Goal: Transaction & Acquisition: Book appointment/travel/reservation

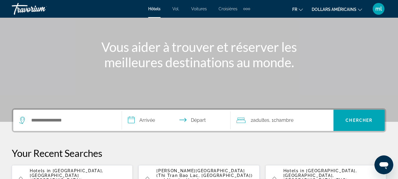
scroll to position [59, 0]
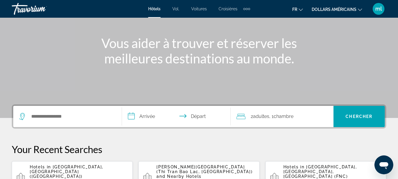
click at [60, 172] on div "Hotels in [GEOGRAPHIC_DATA], [GEOGRAPHIC_DATA] (HAN) [DATE] - [DATE] 1 Chambre …" at bounding box center [79, 177] width 98 height 25
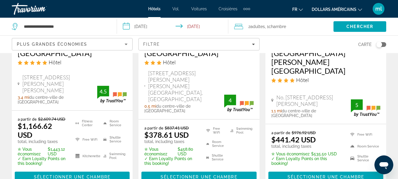
scroll to position [837, 0]
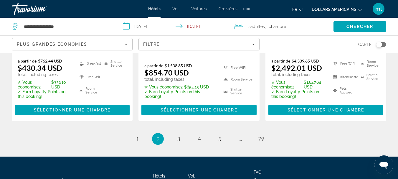
scroll to position [869, 0]
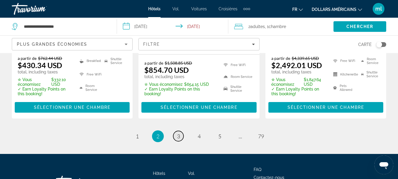
click at [178, 133] on span "3" at bounding box center [178, 136] width 3 height 6
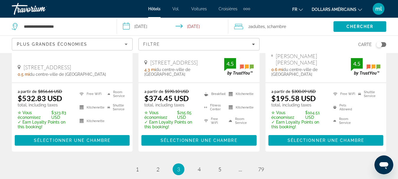
scroll to position [834, 0]
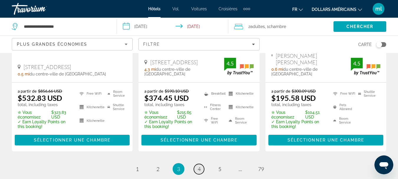
click at [200, 166] on span "4" at bounding box center [199, 169] width 3 height 6
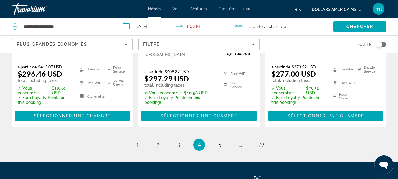
scroll to position [885, 0]
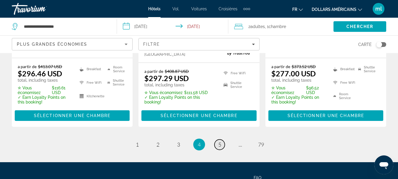
click at [218, 141] on span "5" at bounding box center [219, 144] width 3 height 6
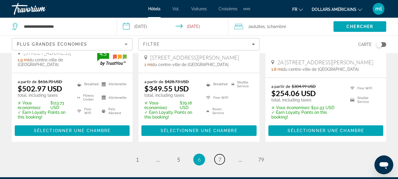
scroll to position [908, 0]
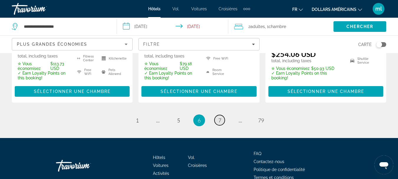
click at [218, 115] on link "page 7" at bounding box center [220, 120] width 10 height 10
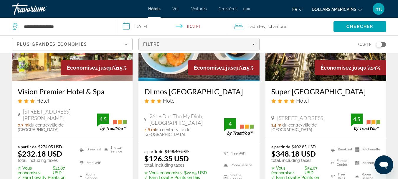
scroll to position [554, 0]
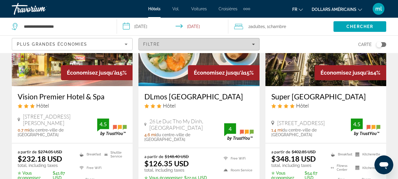
click at [222, 44] on div "Filtre" at bounding box center [198, 44] width 111 height 5
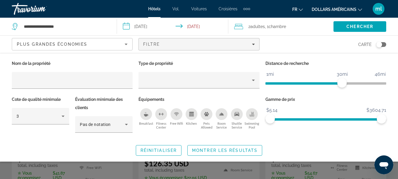
click at [147, 115] on icon "Breakfast" at bounding box center [146, 115] width 4 height 2
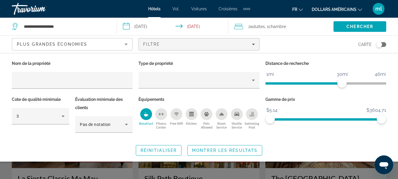
click at [146, 114] on icon "Breakfast" at bounding box center [146, 115] width 4 height 2
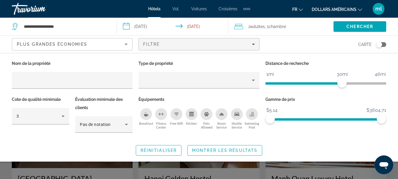
click at [146, 114] on icon "Breakfast" at bounding box center [146, 115] width 4 height 2
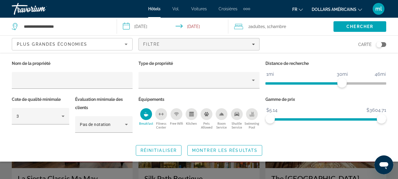
click at [146, 114] on icon "Breakfast" at bounding box center [146, 115] width 4 height 2
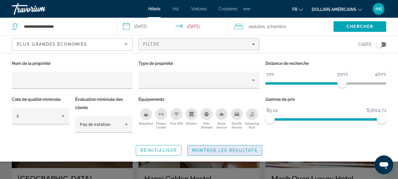
click at [222, 153] on span "Search widget" at bounding box center [225, 150] width 74 height 14
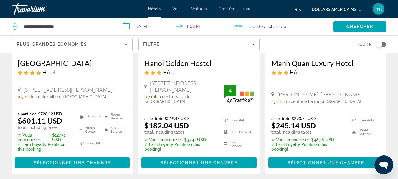
scroll to position [118, 0]
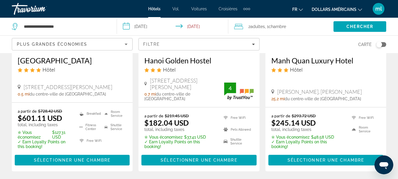
click at [286, 63] on h3 "Manh Quan Luxury Hotel" at bounding box center [326, 60] width 109 height 9
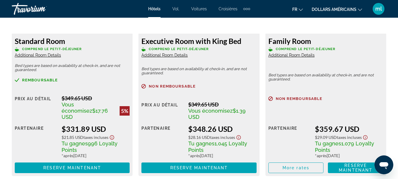
scroll to position [1191, 0]
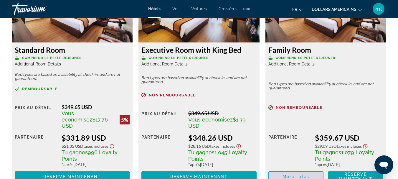
click at [293, 174] on span "More rates" at bounding box center [296, 176] width 27 height 5
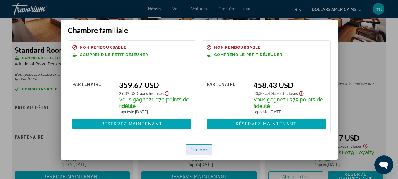
click at [205, 149] on font "Fermer" at bounding box center [199, 149] width 18 height 5
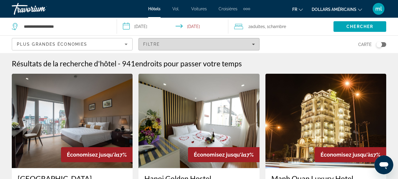
click at [152, 44] on span "Filtre" at bounding box center [151, 44] width 17 height 5
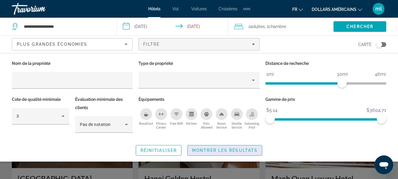
click at [215, 147] on span "Search widget" at bounding box center [225, 150] width 74 height 14
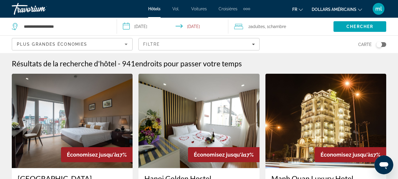
click at [43, 120] on img "Contenu principal" at bounding box center [72, 121] width 121 height 94
click at [0, 0] on div at bounding box center [0, 0] width 0 height 0
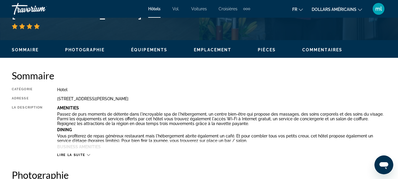
scroll to position [256, 0]
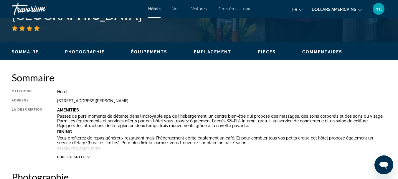
click at [246, 9] on div "Éléments de navigation supplémentaires" at bounding box center [247, 9] width 2 height 2
click at [241, 19] on font "Activités" at bounding box center [237, 19] width 16 height 5
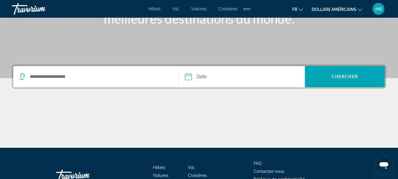
scroll to position [106, 0]
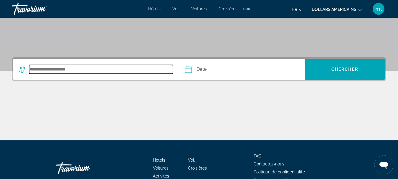
click at [93, 71] on input "Search destination" at bounding box center [101, 69] width 144 height 9
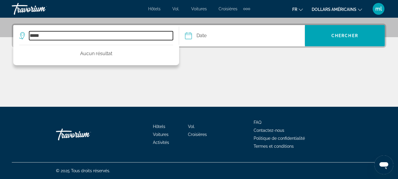
type input "*****"
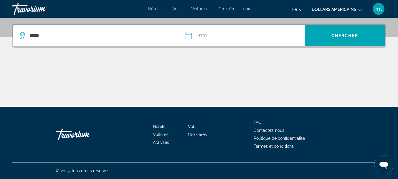
click at [196, 36] on input "Date" at bounding box center [215, 36] width 62 height 23
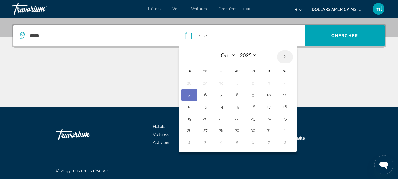
click at [285, 55] on th "Next month" at bounding box center [285, 56] width 16 height 13
select select "*"
select select "****"
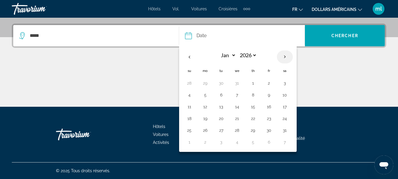
click at [285, 55] on th "Next month" at bounding box center [285, 56] width 16 height 13
click at [191, 55] on th "Previous month" at bounding box center [190, 56] width 16 height 13
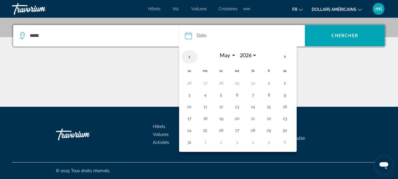
select select "*"
click at [235, 107] on button "15" at bounding box center [237, 107] width 9 height 8
type input "**********"
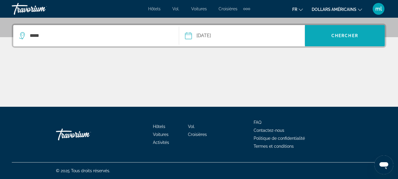
click at [338, 34] on span "Chercher" at bounding box center [345, 35] width 27 height 5
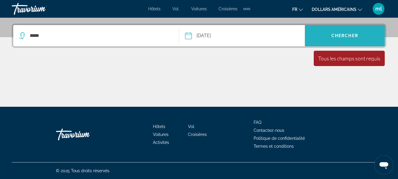
click at [338, 34] on span "Chercher" at bounding box center [345, 35] width 27 height 5
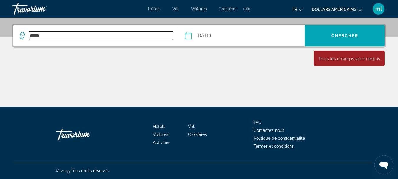
click at [44, 38] on input "*****" at bounding box center [101, 35] width 144 height 9
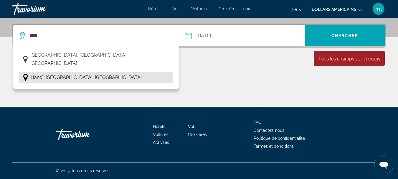
click at [47, 73] on span "Hanoï, [GEOGRAPHIC_DATA], [GEOGRAPHIC_DATA]" at bounding box center [86, 77] width 111 height 8
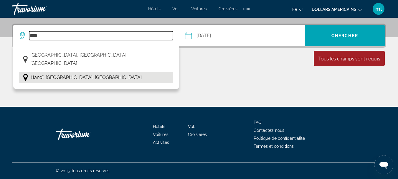
type input "**********"
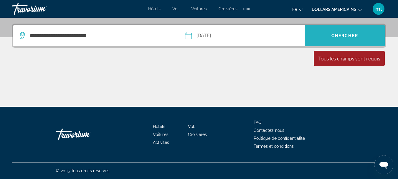
click at [366, 36] on span "Search" at bounding box center [345, 36] width 80 height 14
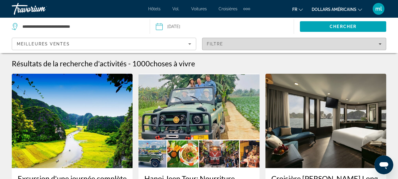
click at [336, 45] on div "Filtre" at bounding box center [294, 44] width 175 height 5
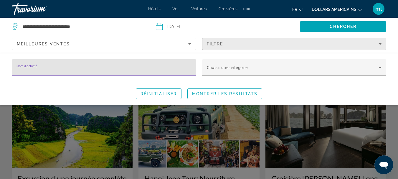
click at [377, 44] on div "Filtre" at bounding box center [294, 44] width 175 height 5
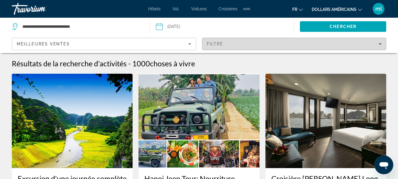
click at [382, 43] on span "Filters" at bounding box center [295, 44] width 184 height 14
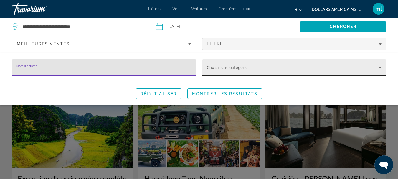
click at [380, 66] on icon "Search widget" at bounding box center [380, 67] width 7 height 7
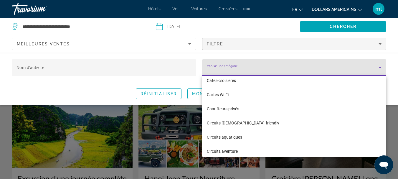
scroll to position [130, 0]
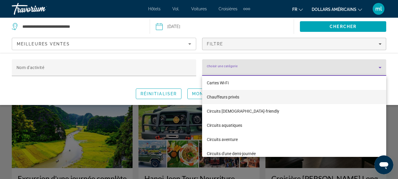
click at [239, 97] on font "Chauffeurs privés" at bounding box center [223, 97] width 32 height 5
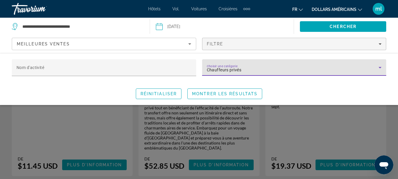
scroll to position [731, 0]
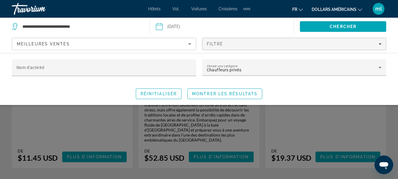
click at [100, 114] on div "Search widget" at bounding box center [199, 132] width 398 height 93
click at [100, 155] on span "Plus d'information" at bounding box center [94, 157] width 55 height 5
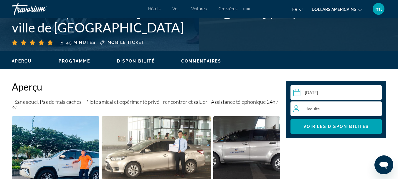
scroll to position [259, 0]
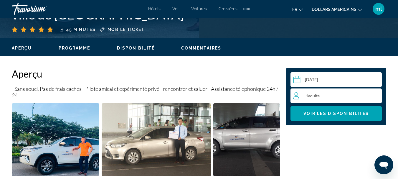
click at [311, 96] on span "Adulte" at bounding box center [313, 95] width 11 height 5
click at [375, 94] on icon "Increment adults" at bounding box center [376, 95] width 5 height 7
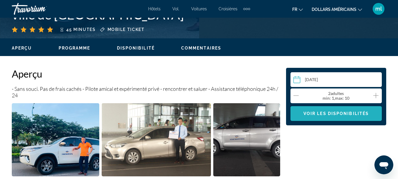
click at [339, 113] on span "Voir les disponibilités" at bounding box center [336, 113] width 65 height 5
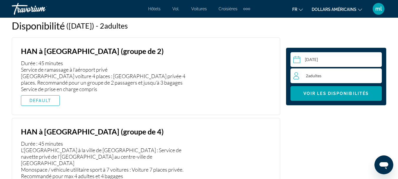
scroll to position [973, 0]
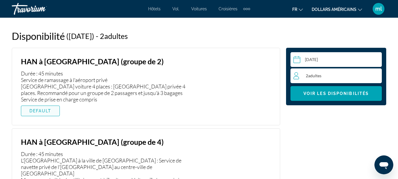
click at [40, 109] on span "DEFAULT" at bounding box center [40, 111] width 22 height 5
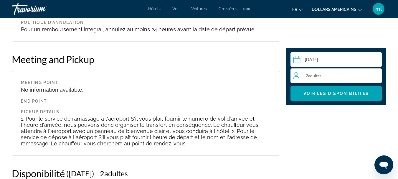
scroll to position [831, 0]
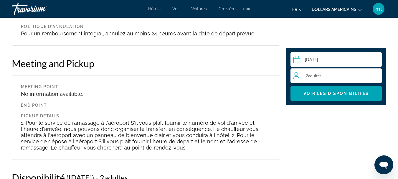
click at [249, 6] on div "Éléments de navigation supplémentaires" at bounding box center [247, 8] width 7 height 9
click at [231, 21] on font "Activités" at bounding box center [237, 19] width 17 height 5
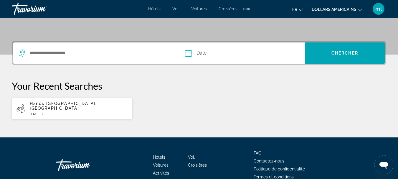
scroll to position [130, 0]
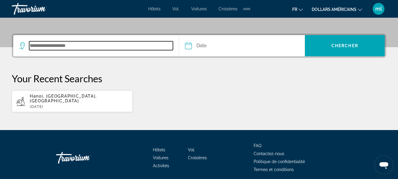
click at [86, 43] on input "Search destination" at bounding box center [101, 45] width 144 height 9
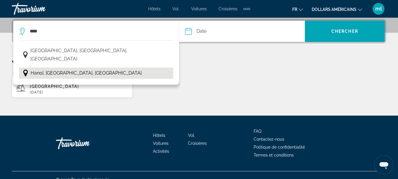
click at [73, 69] on span "Hanoï, [GEOGRAPHIC_DATA], [GEOGRAPHIC_DATA]" at bounding box center [86, 73] width 111 height 8
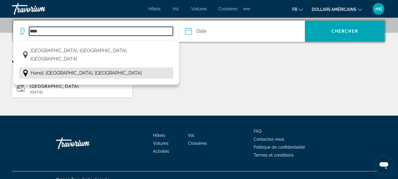
type input "**********"
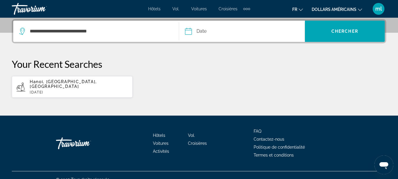
click at [200, 33] on input "Date" at bounding box center [215, 32] width 62 height 23
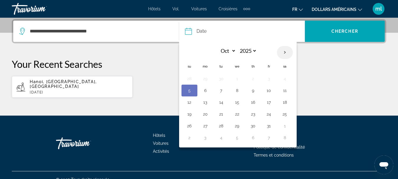
click at [284, 55] on th "Next month" at bounding box center [285, 52] width 16 height 13
select select "*"
select select "****"
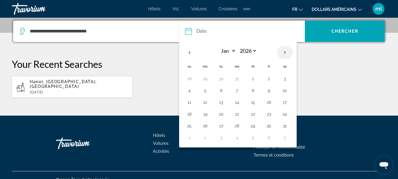
click at [284, 55] on th "Next month" at bounding box center [285, 52] width 16 height 13
click at [193, 52] on th "Previous month" at bounding box center [190, 52] width 16 height 13
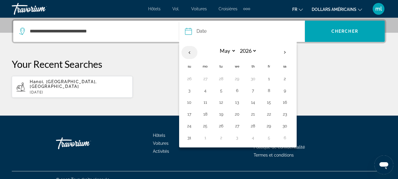
select select "*"
click at [235, 104] on button "15" at bounding box center [237, 102] width 9 height 8
type input "**********"
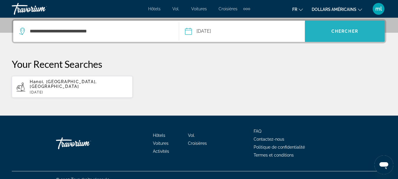
click at [352, 33] on span "Chercher" at bounding box center [345, 31] width 27 height 5
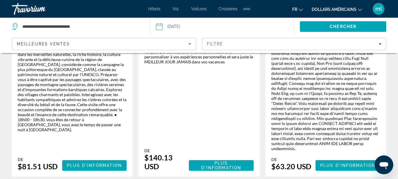
scroll to position [1120, 0]
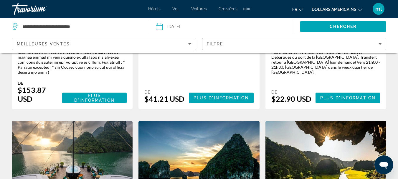
scroll to position [566, 0]
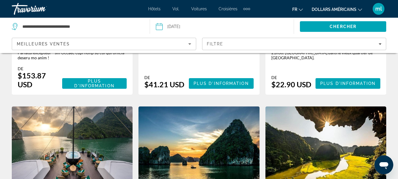
click at [350, 9] on font "dollars américains" at bounding box center [334, 9] width 45 height 5
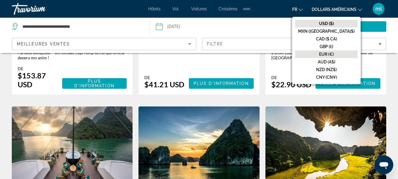
click at [334, 53] on font "EUR (€)" at bounding box center [326, 54] width 15 height 5
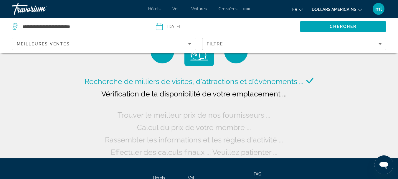
scroll to position [0, 0]
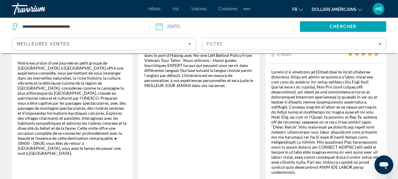
scroll to position [1097, 0]
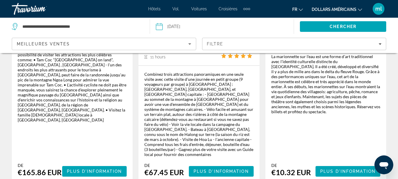
scroll to position [1085, 0]
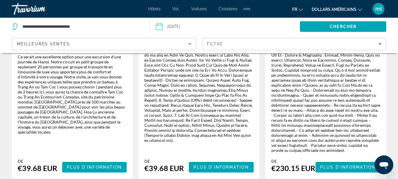
scroll to position [1026, 0]
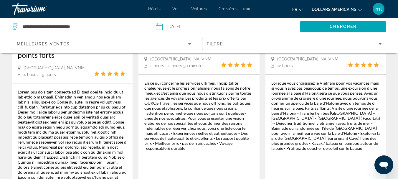
scroll to position [1034, 0]
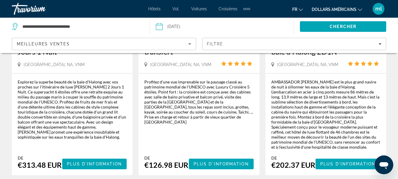
scroll to position [1042, 0]
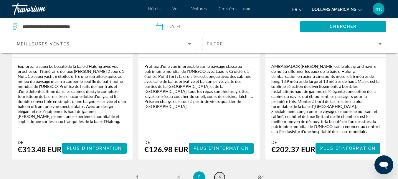
click at [220, 174] on span "6" at bounding box center [219, 177] width 3 height 6
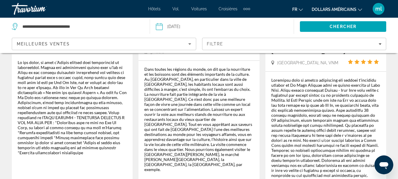
scroll to position [1096, 0]
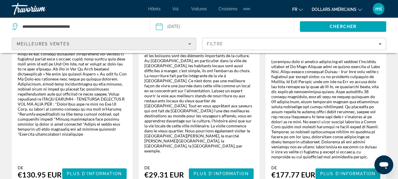
click at [191, 42] on icon "Sort by" at bounding box center [189, 43] width 7 height 7
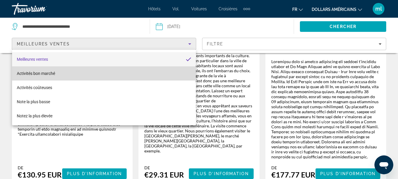
click at [98, 76] on mat-option "Activités bon marché" at bounding box center [104, 73] width 184 height 14
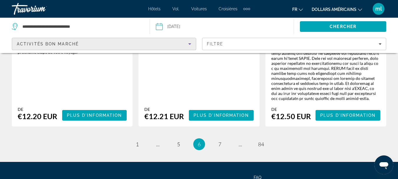
scroll to position [1050, 0]
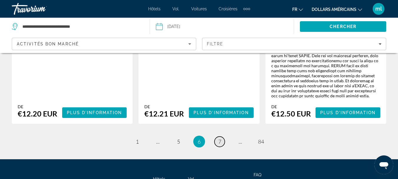
click at [221, 138] on span "7" at bounding box center [219, 141] width 3 height 6
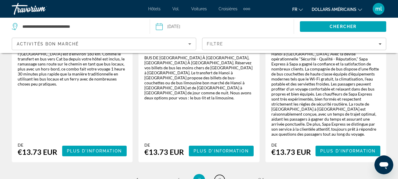
scroll to position [1014, 0]
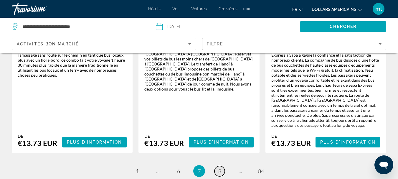
click at [218, 168] on span "8" at bounding box center [219, 171] width 3 height 6
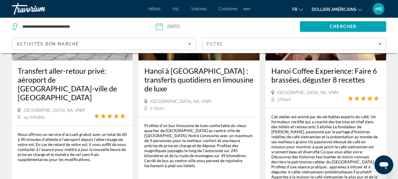
scroll to position [413, 0]
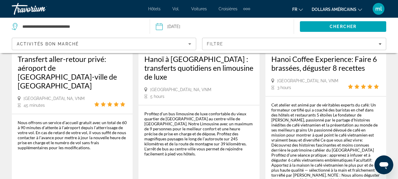
click at [255, 134] on div "Profitez d'un bus limousine de luxe confortable du vieux quartier de [GEOGRAPHI…" at bounding box center [199, 159] width 121 height 108
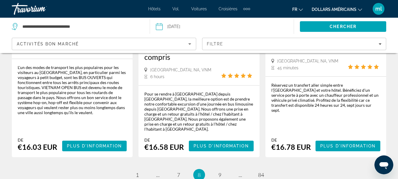
scroll to position [1003, 0]
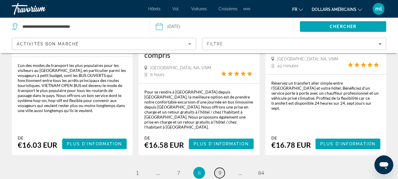
click at [221, 168] on link "page 9" at bounding box center [220, 173] width 10 height 10
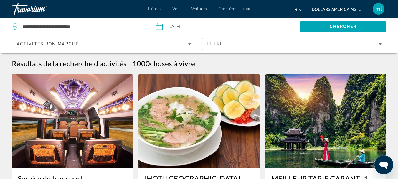
click at [358, 7] on button "dollars américains USD ($) MXN ([GEOGRAPHIC_DATA]$) CAD ($ CA) GBP (£) EUR (€) …" at bounding box center [337, 9] width 50 height 9
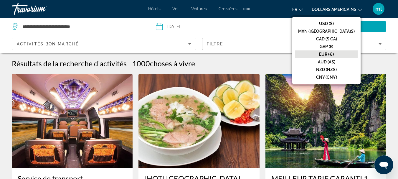
click at [334, 54] on font "EUR (€)" at bounding box center [326, 54] width 15 height 5
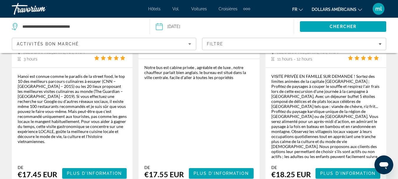
scroll to position [472, 0]
